Goal: Task Accomplishment & Management: Manage account settings

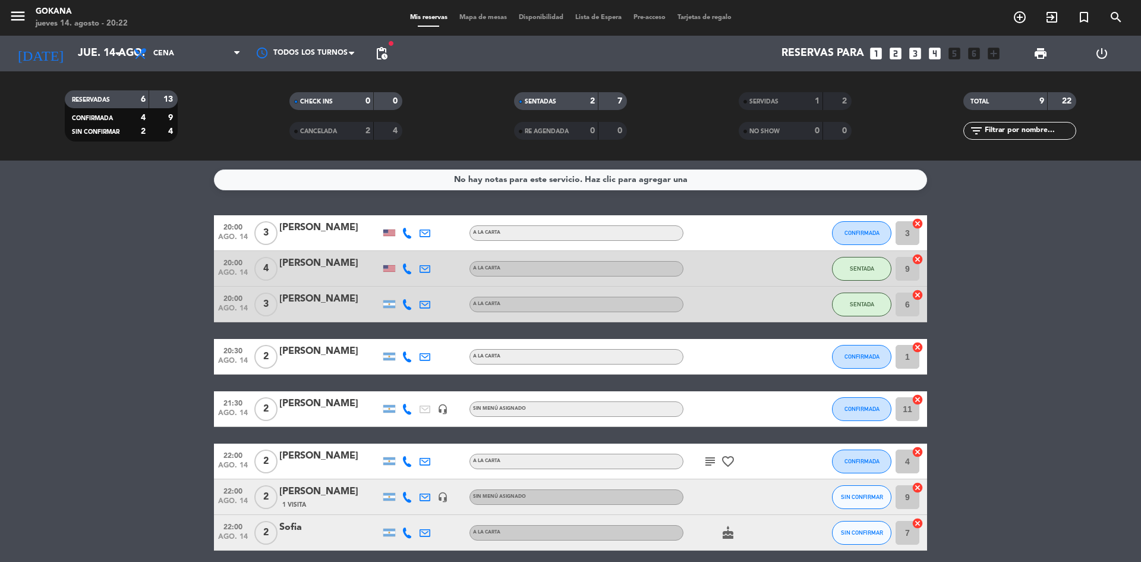
click at [1100, 49] on icon "power_settings_new" at bounding box center [1101, 53] width 14 height 14
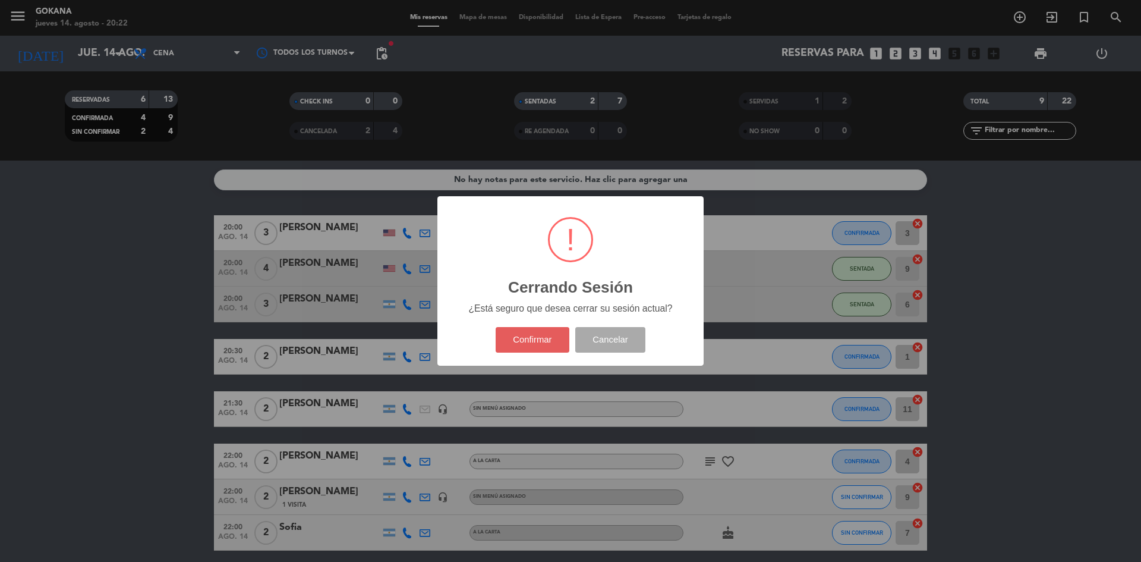
click at [513, 335] on button "Confirmar" at bounding box center [533, 340] width 74 height 26
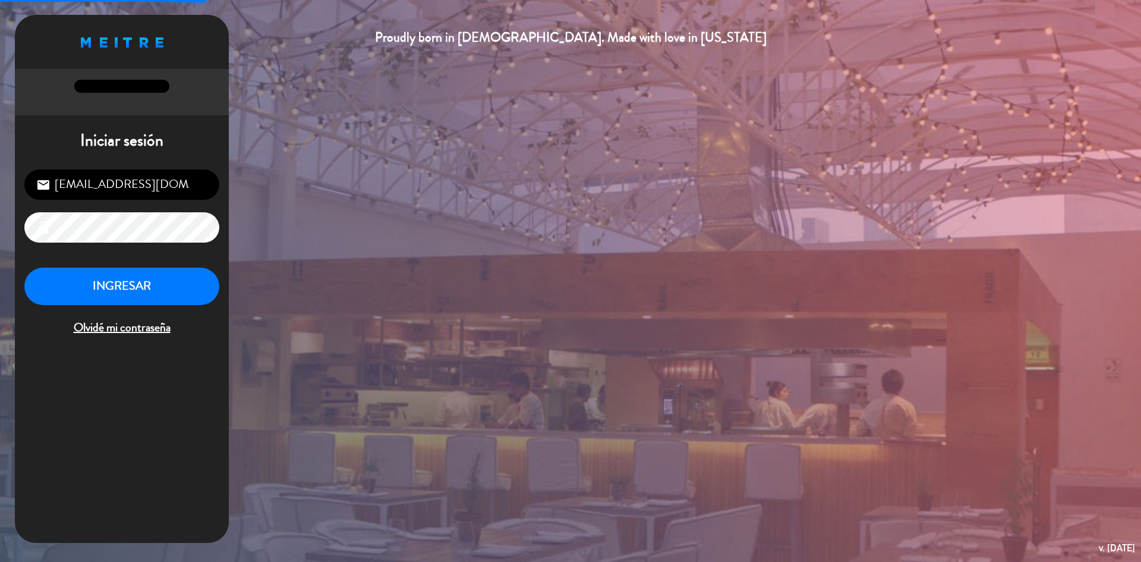
click at [149, 192] on input "[EMAIL_ADDRESS][DOMAIN_NAME]" at bounding box center [121, 184] width 195 height 30
type input "[EMAIL_ADDRESS][DOMAIN_NAME]"
click at [145, 285] on button "INGRESAR" at bounding box center [121, 285] width 195 height 37
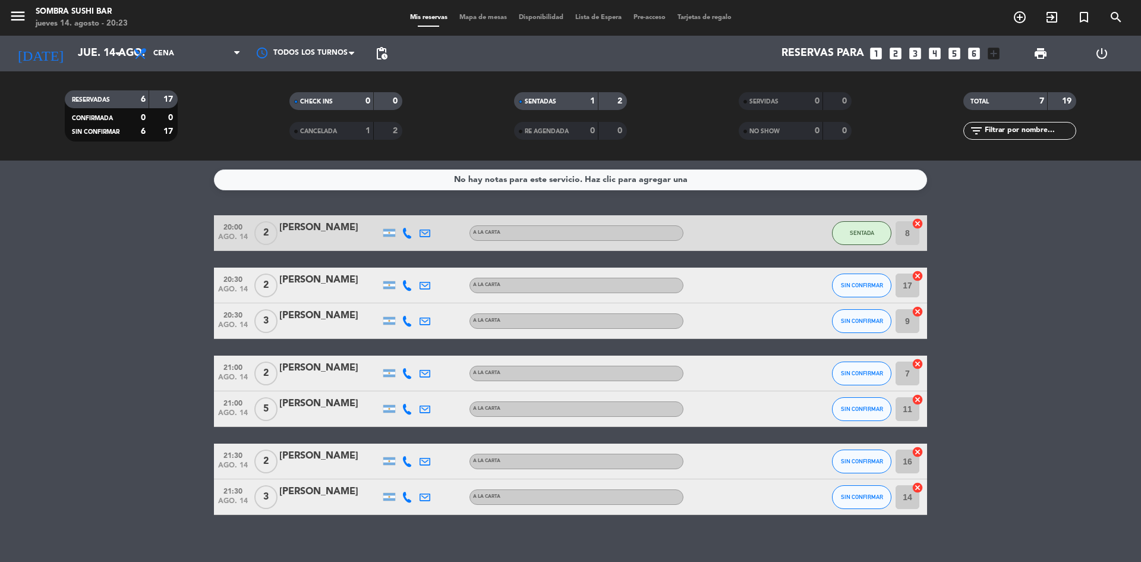
click at [1108, 59] on icon "power_settings_new" at bounding box center [1101, 53] width 14 height 14
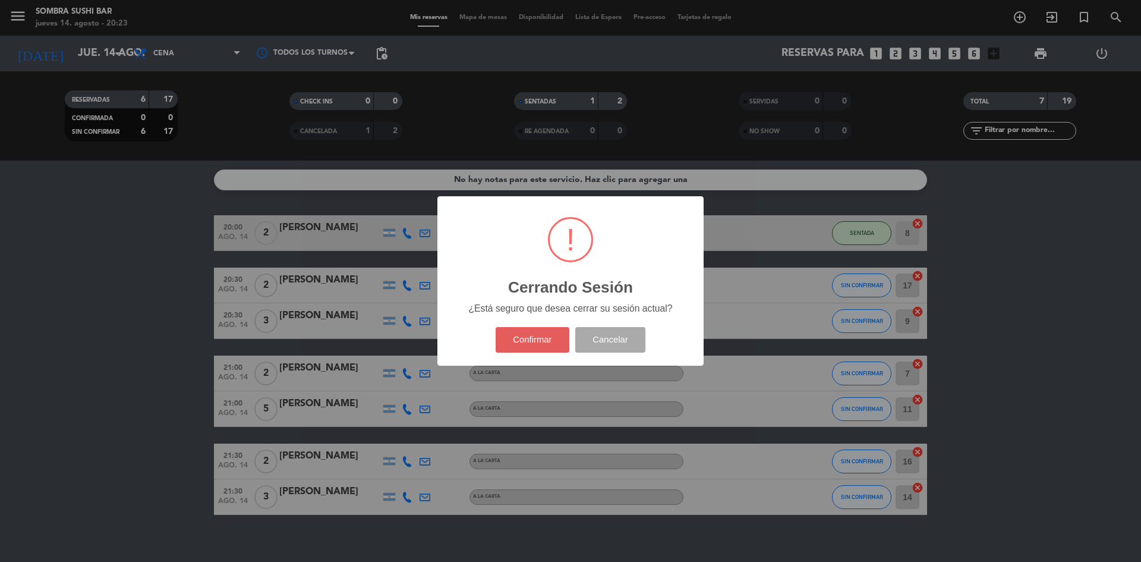
click at [548, 340] on button "Confirmar" at bounding box center [533, 340] width 74 height 26
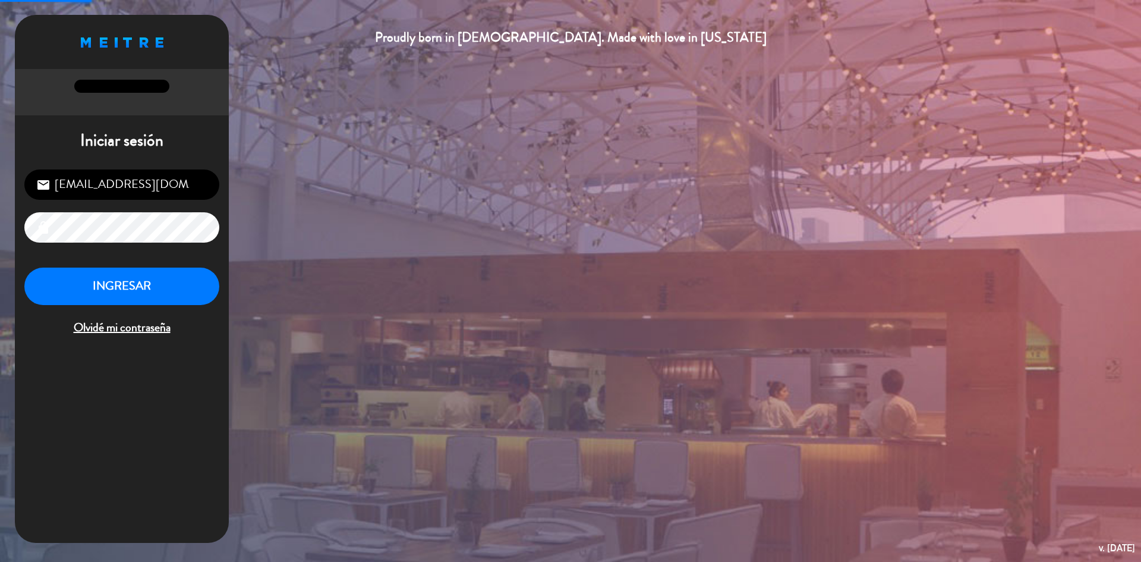
click at [120, 192] on input "[EMAIL_ADDRESS][DOMAIN_NAME]" at bounding box center [121, 184] width 195 height 30
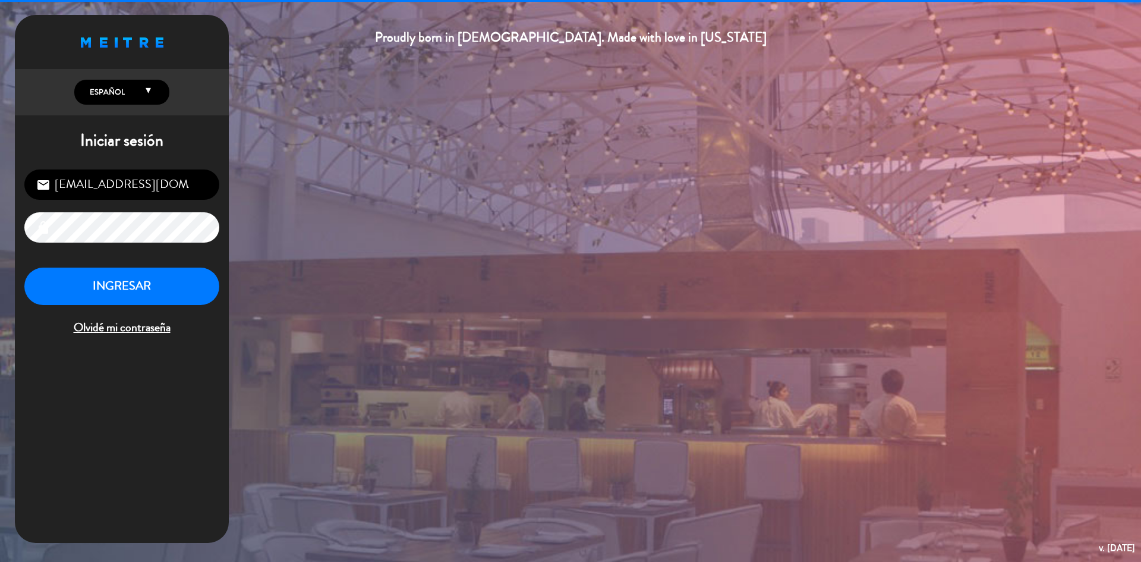
type input "[EMAIL_ADDRESS][DOMAIN_NAME]"
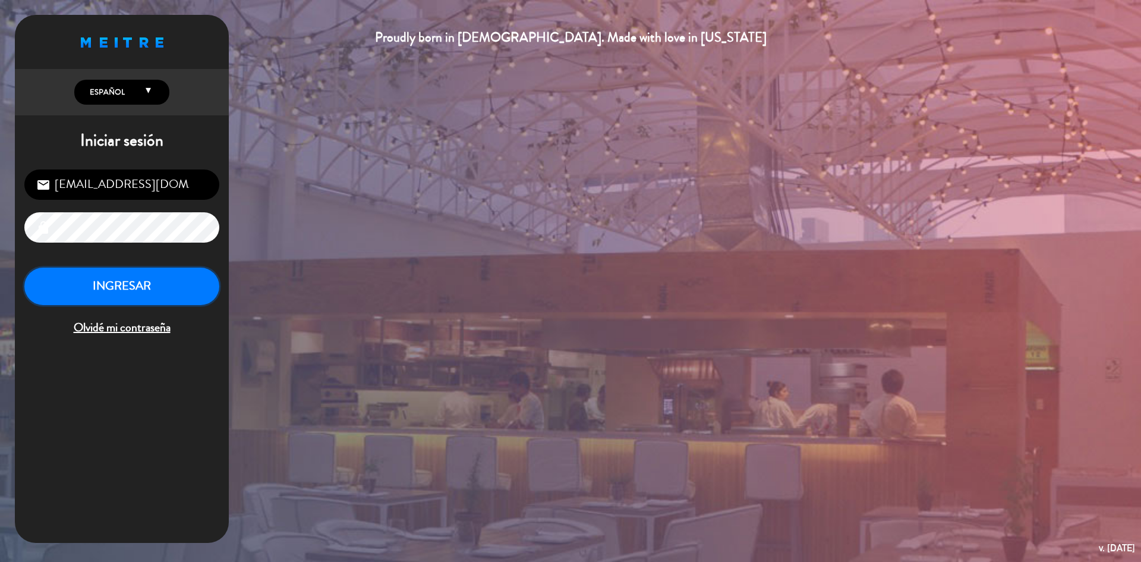
click at [154, 284] on button "INGRESAR" at bounding box center [121, 285] width 195 height 37
